Goal: Obtain resource: Download file/media

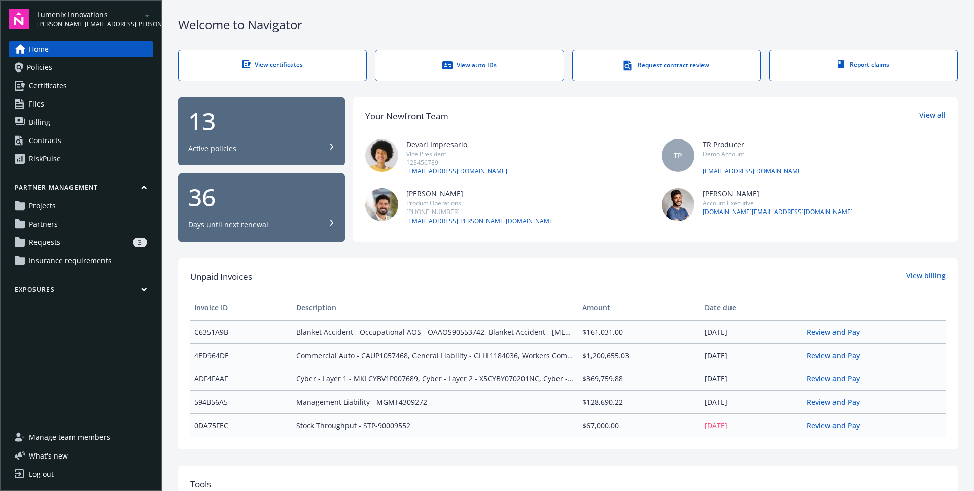
click at [54, 71] on link "Policies" at bounding box center [81, 67] width 145 height 16
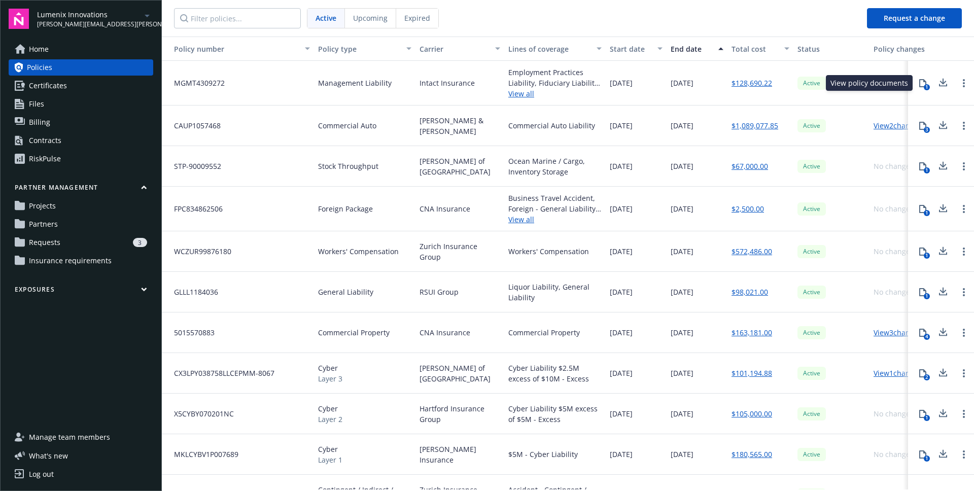
click at [926, 85] on div "1" at bounding box center [926, 87] width 6 height 6
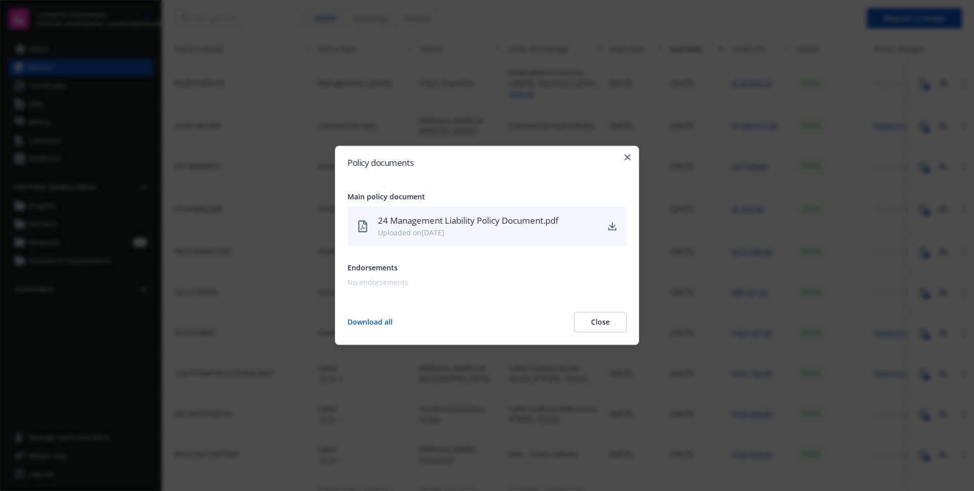
click at [609, 225] on icon "download" at bounding box center [612, 226] width 8 height 8
click at [629, 155] on icon "button" at bounding box center [627, 157] width 6 height 6
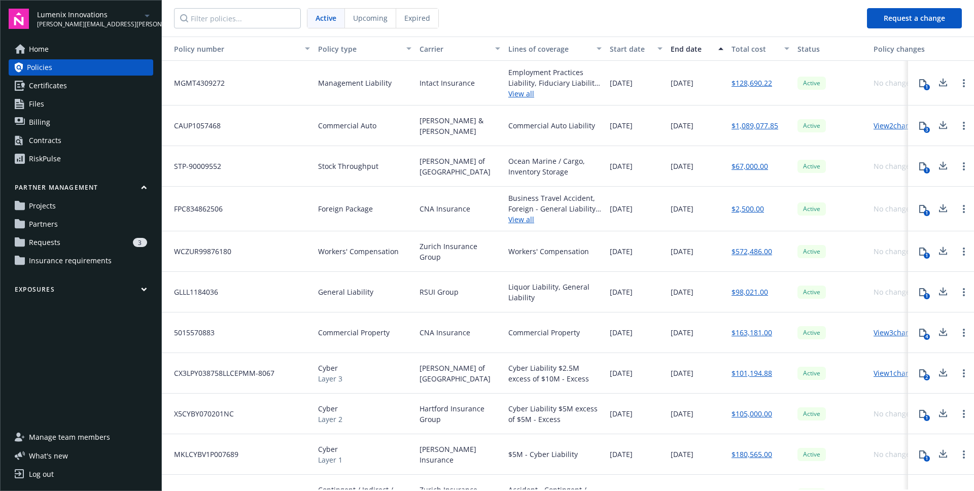
click at [924, 168] on div "1" at bounding box center [926, 170] width 6 height 6
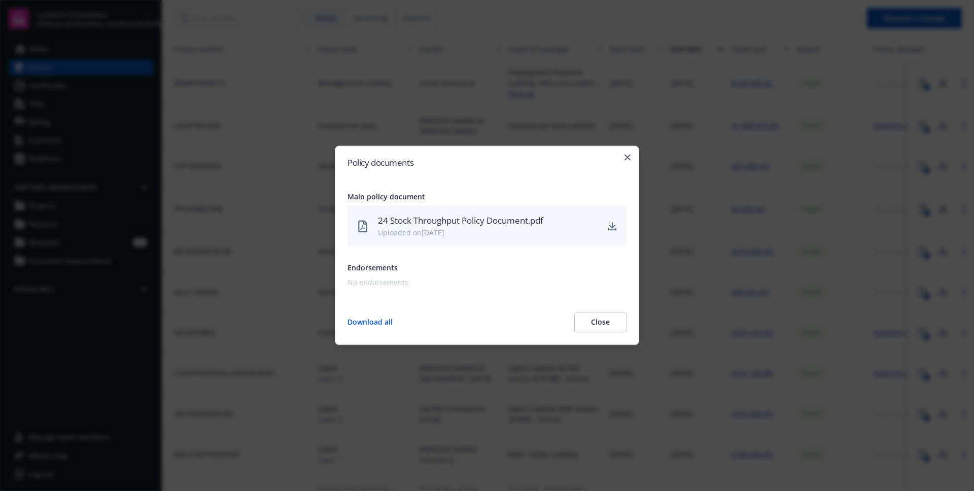
click at [612, 225] on icon "download" at bounding box center [612, 226] width 8 height 8
click at [626, 157] on icon "button" at bounding box center [627, 157] width 6 height 6
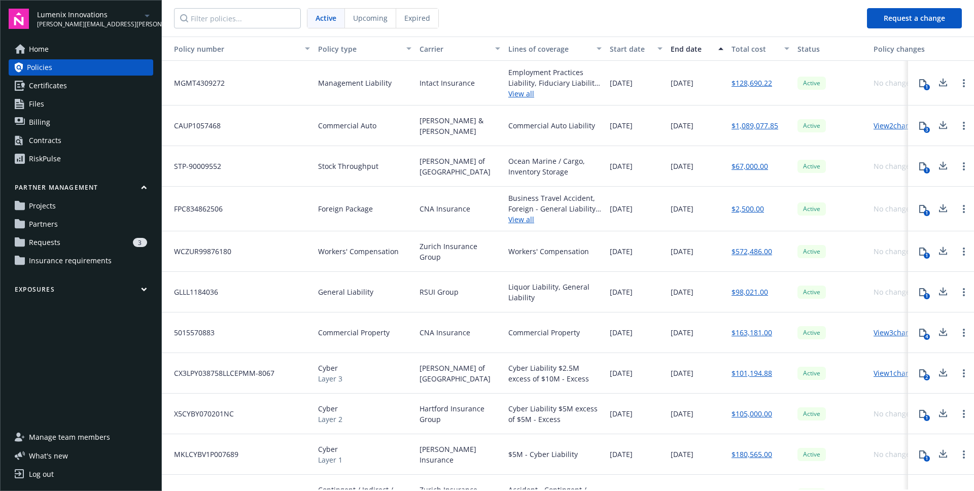
click at [691, 28] on nav "Active Upcoming Expired" at bounding box center [510, 18] width 697 height 37
drag, startPoint x: 304, startPoint y: 206, endPoint x: 639, endPoint y: 261, distance: 339.5
click at [639, 261] on div "MGMT4309272 Management Liability Intact Insurance Employment Practices Liabilit…" at bounding box center [580, 324] width 837 height 527
click at [552, 258] on div "Workers' Compensation" at bounding box center [554, 251] width 101 height 41
click at [588, 15] on nav "Active Upcoming Expired" at bounding box center [510, 18] width 697 height 37
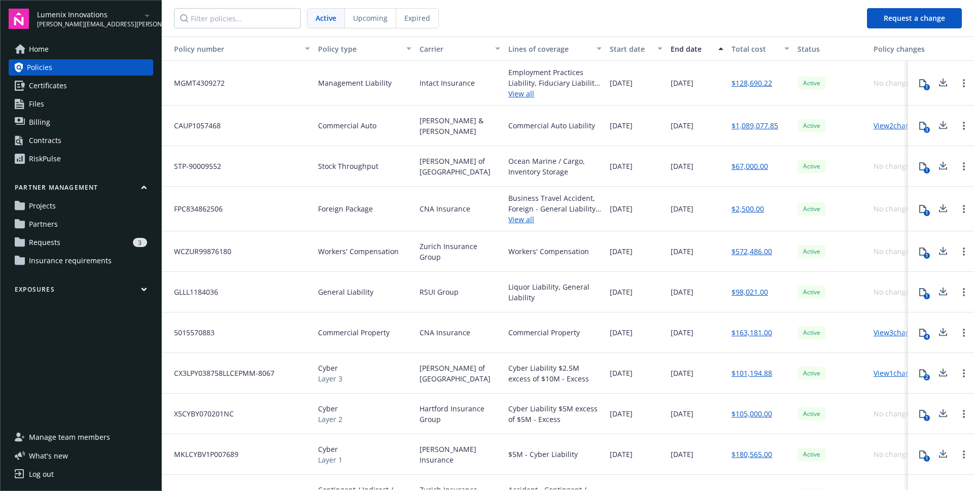
drag, startPoint x: 687, startPoint y: 27, endPoint x: 665, endPoint y: 311, distance: 284.8
click at [665, 311] on div "Active Upcoming Expired Request a change Policy number Policy type Carrier Line…" at bounding box center [568, 245] width 812 height 491
drag, startPoint x: 650, startPoint y: 371, endPoint x: 537, endPoint y: 67, distance: 324.4
click at [537, 67] on div "MGMT4309272 Management Liability Intact Insurance Employment Practices Liabilit…" at bounding box center [580, 324] width 837 height 527
click at [495, 70] on div "Intact Insurance" at bounding box center [459, 83] width 89 height 45
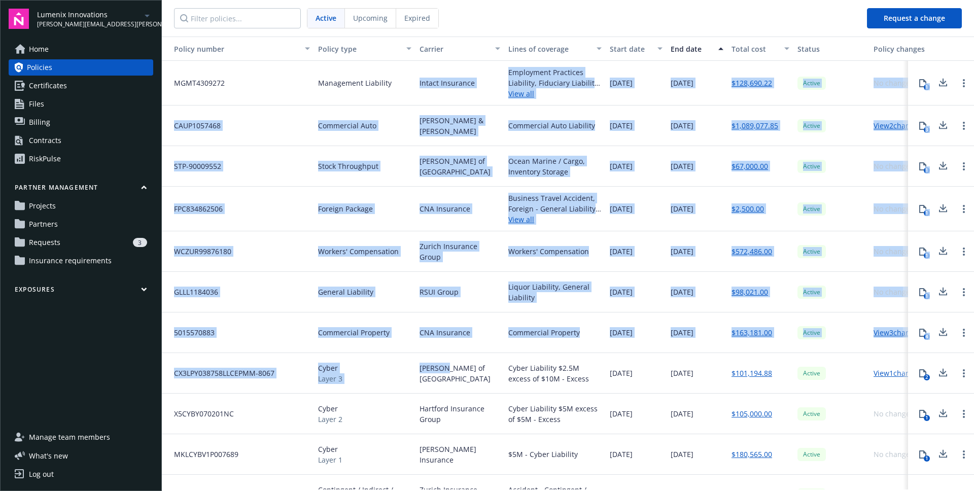
drag, startPoint x: 495, startPoint y: 70, endPoint x: 485, endPoint y: 363, distance: 292.8
click at [485, 364] on div "MGMT4309272 Management Liability Intact Insurance Employment Practices Liabilit…" at bounding box center [580, 324] width 837 height 527
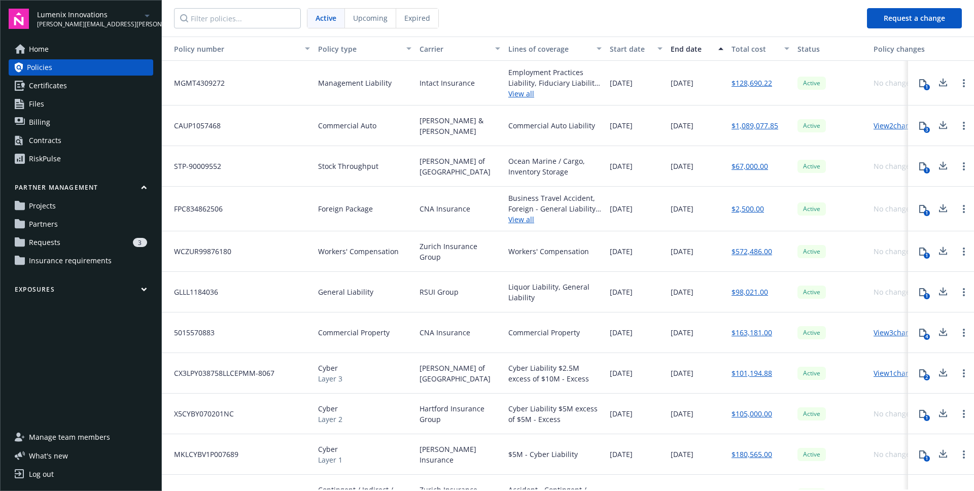
click at [492, 373] on div "[PERSON_NAME] of [GEOGRAPHIC_DATA]" at bounding box center [459, 373] width 89 height 41
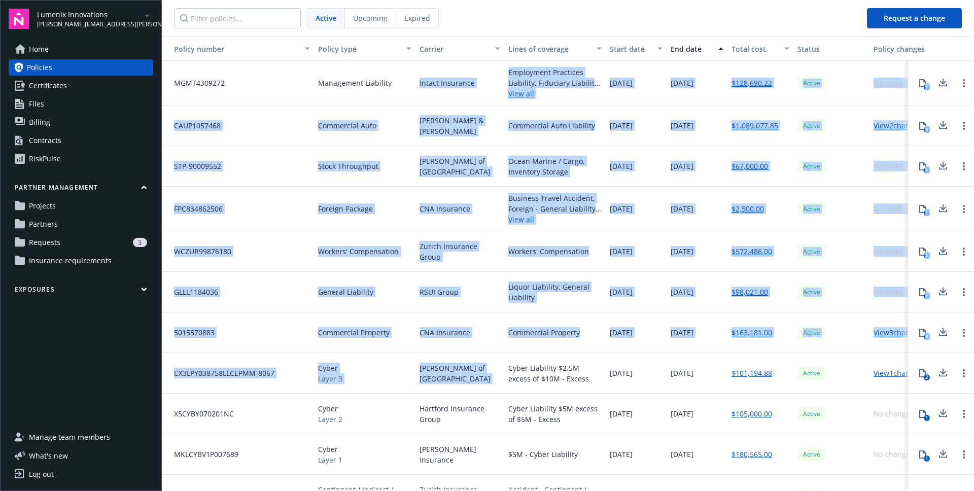
drag, startPoint x: 492, startPoint y: 373, endPoint x: 489, endPoint y: 75, distance: 298.7
click at [489, 75] on div "MGMT4309272 Management Liability Intact Insurance Employment Practices Liabilit…" at bounding box center [580, 324] width 837 height 527
click at [489, 75] on div "Intact Insurance" at bounding box center [459, 83] width 89 height 45
drag, startPoint x: 500, startPoint y: 69, endPoint x: 474, endPoint y: 377, distance: 308.4
click at [474, 377] on div "MGMT4309272 Management Liability Intact Insurance Employment Practices Liabilit…" at bounding box center [580, 324] width 837 height 527
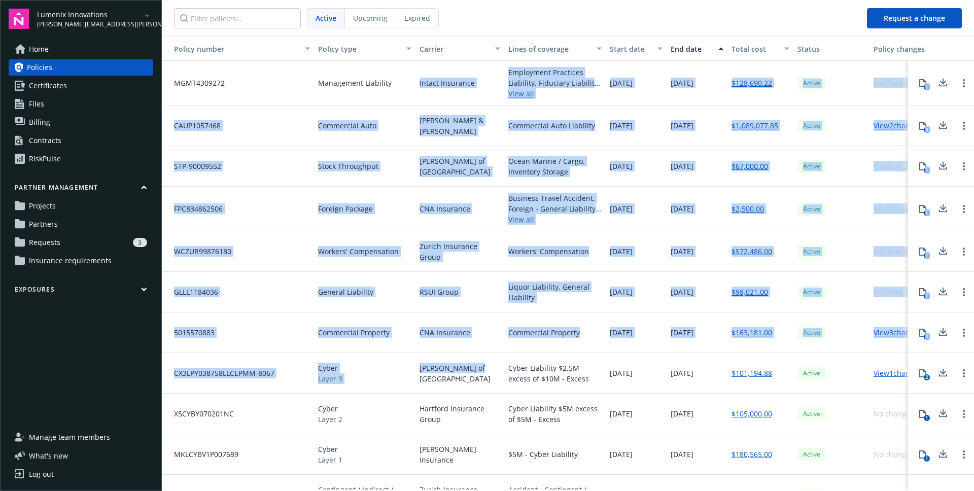
click at [474, 377] on span "[PERSON_NAME] of [GEOGRAPHIC_DATA]" at bounding box center [459, 373] width 81 height 21
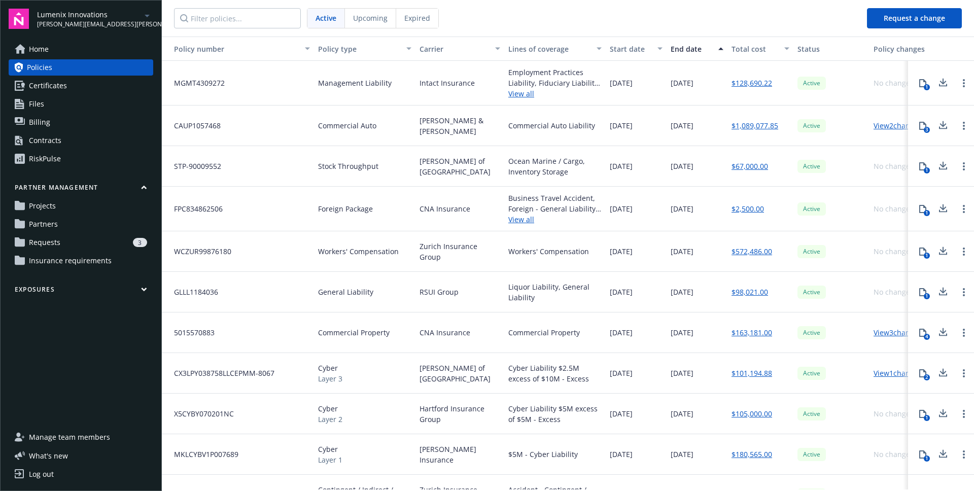
click at [587, 7] on nav "Active Upcoming Expired" at bounding box center [510, 18] width 697 height 37
click at [554, 18] on nav "Active Upcoming Expired" at bounding box center [510, 18] width 697 height 37
click at [531, 22] on nav "Active Upcoming Expired" at bounding box center [510, 18] width 697 height 37
click at [507, 21] on nav "Active Upcoming Expired" at bounding box center [510, 18] width 697 height 37
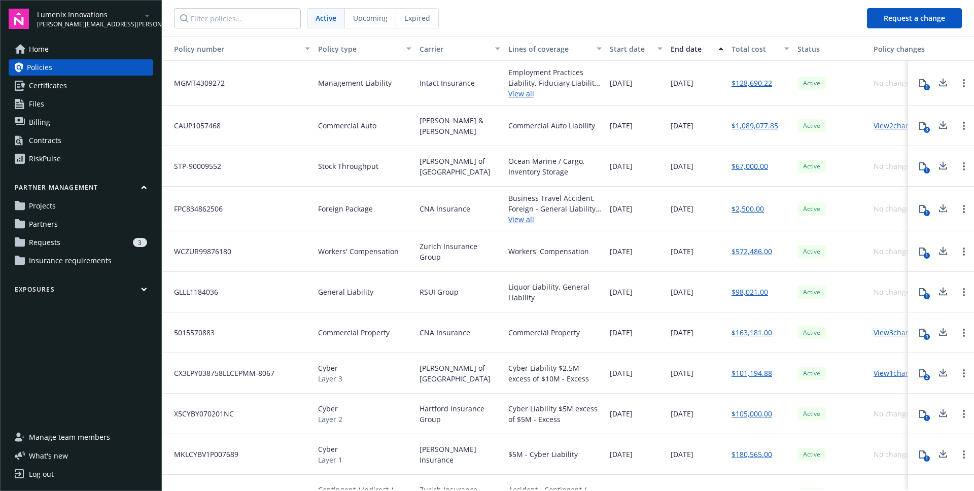
click at [527, 22] on nav "Active Upcoming Expired" at bounding box center [510, 18] width 697 height 37
click at [916, 336] on button "4" at bounding box center [922, 332] width 20 height 20
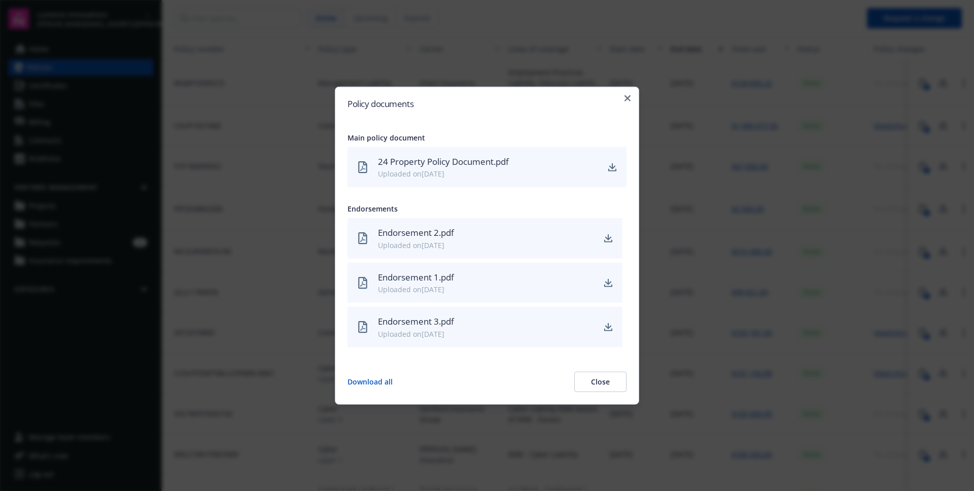
click at [545, 232] on div "Endorsement 2.pdf" at bounding box center [486, 232] width 216 height 13
click at [608, 234] on icon "download" at bounding box center [608, 238] width 8 height 8
click at [627, 97] on icon "button" at bounding box center [627, 98] width 6 height 6
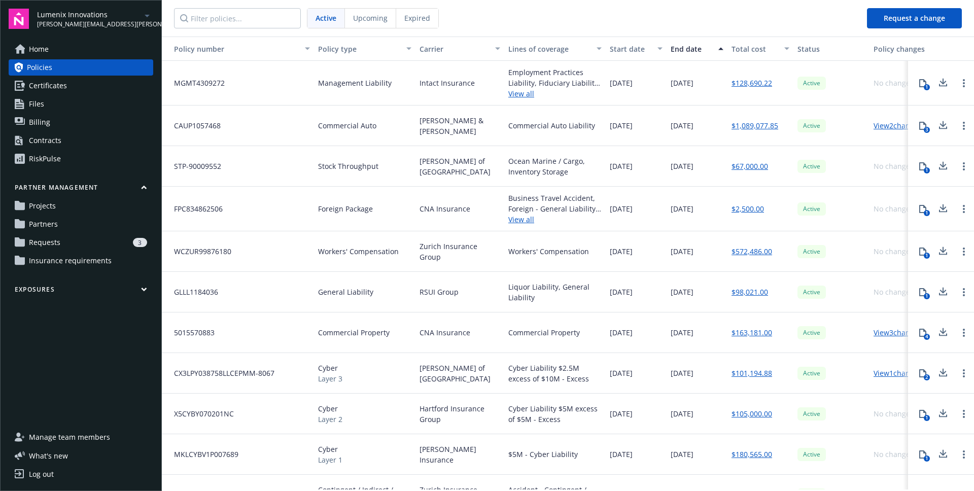
click at [482, 31] on nav "Active Upcoming Expired" at bounding box center [510, 18] width 697 height 37
